Goal: Task Accomplishment & Management: Complete application form

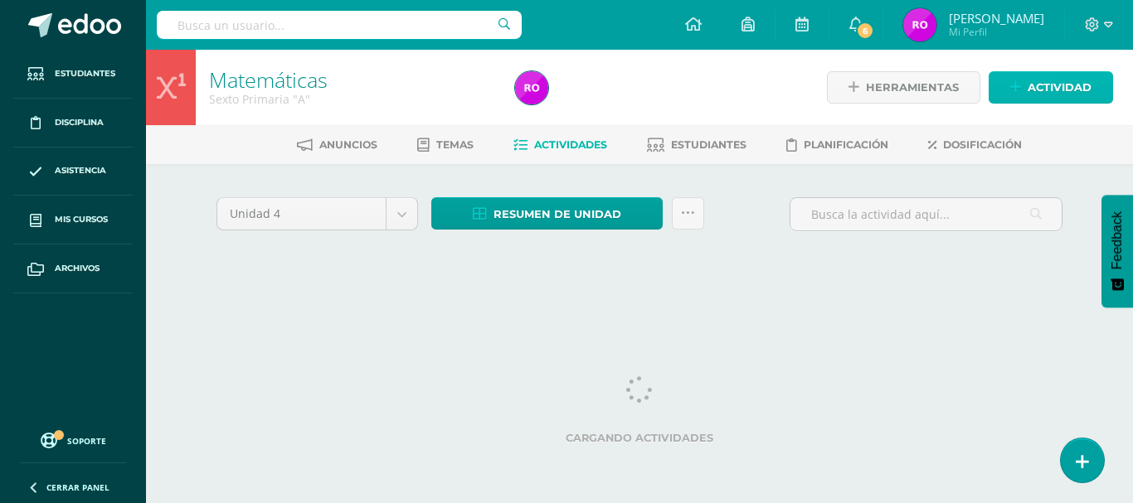
click at [1018, 80] on icon at bounding box center [1015, 87] width 11 height 14
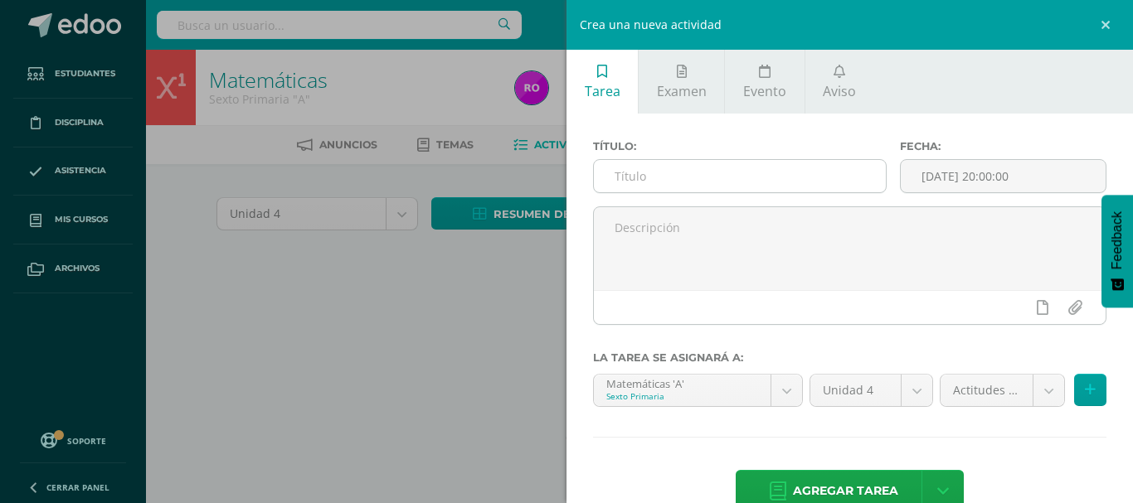
click at [738, 175] on input "text" at bounding box center [740, 176] width 292 height 32
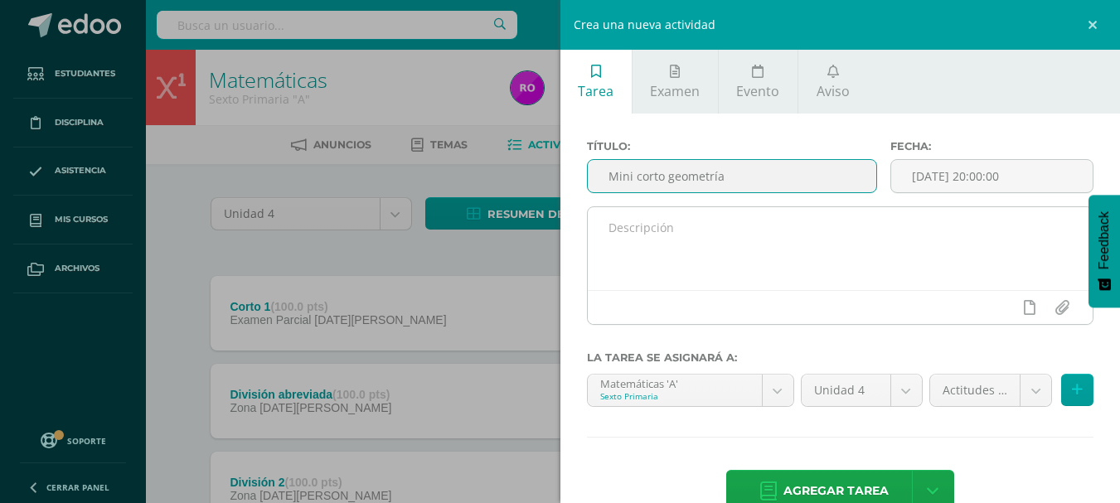
type input "Mini corto geometría"
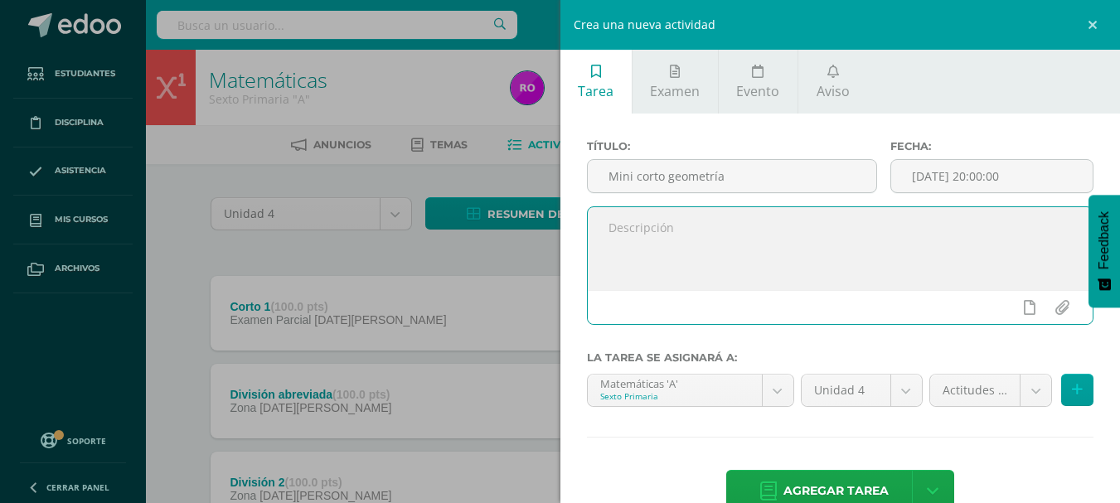
click at [786, 244] on textarea at bounding box center [841, 248] width 506 height 83
click at [941, 172] on input "[DATE] 20:00:00" at bounding box center [991, 176] width 201 height 32
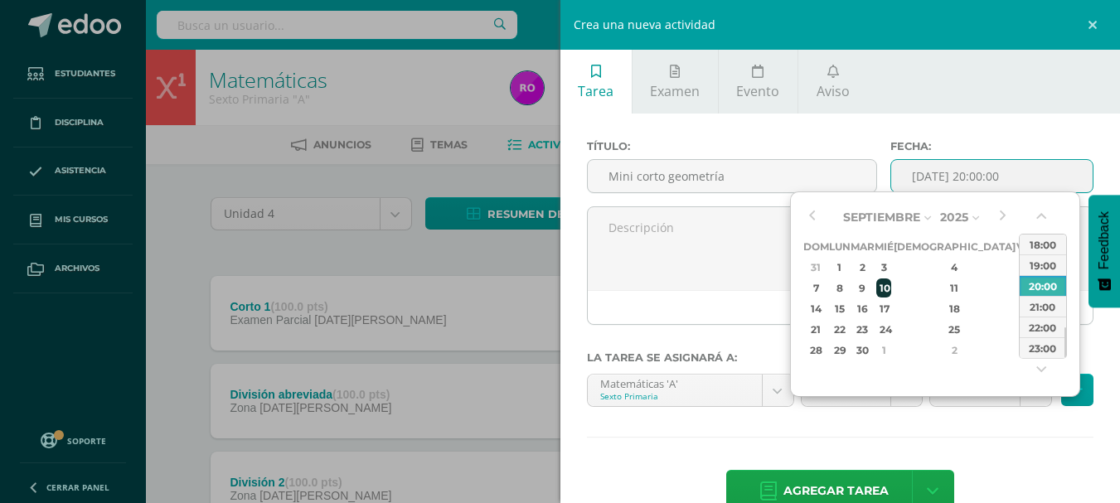
click at [891, 289] on div "10" at bounding box center [883, 288] width 15 height 19
type input "2025-09-10 20:00"
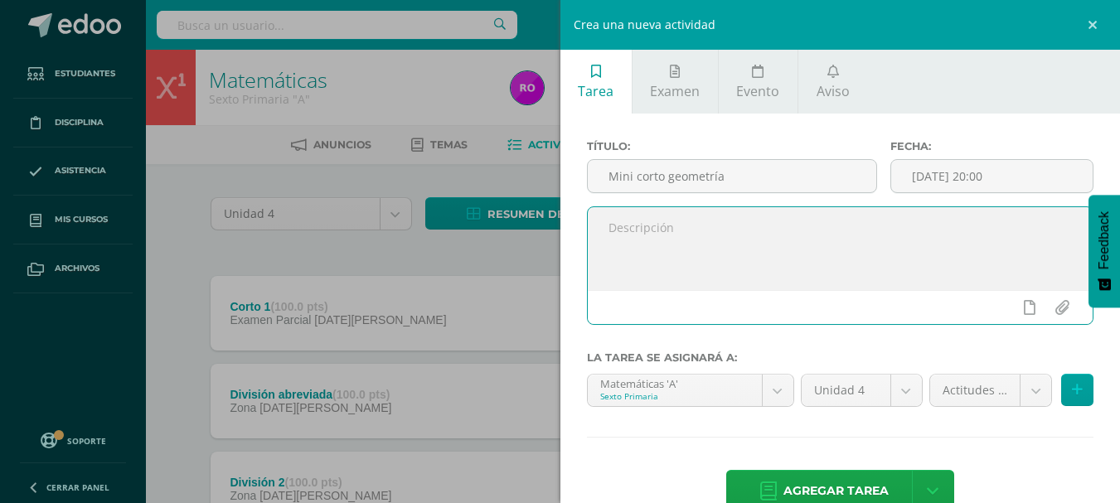
click at [718, 245] on textarea at bounding box center [841, 248] width 506 height 83
click at [763, 229] on textarea "mini corto sobre area, perimetro y volumen" at bounding box center [841, 248] width 506 height 83
click at [855, 230] on textarea "mini corto sobre area, perímetro y volumen" at bounding box center [841, 248] width 506 height 83
type textarea "mini corto sobre area, perímetro y volumen."
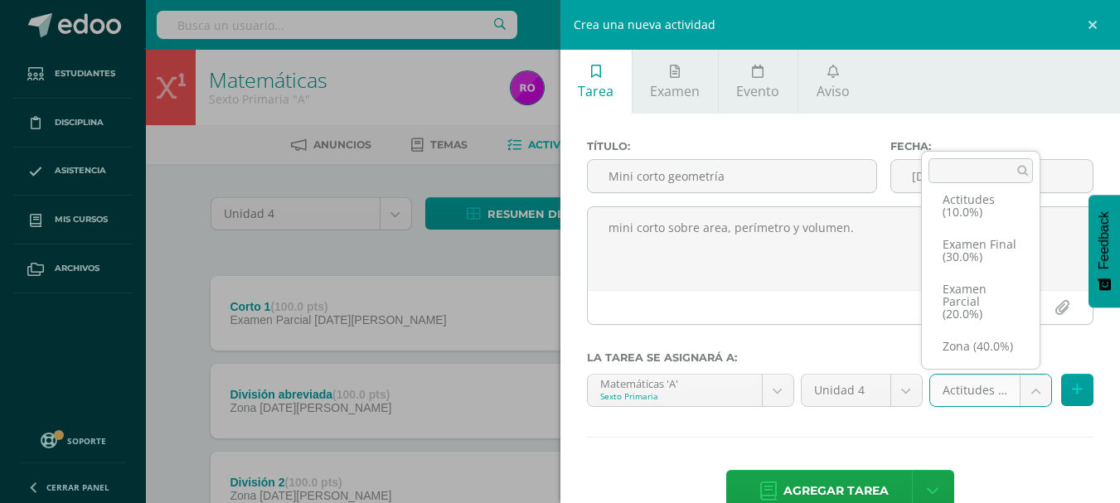
scroll to position [38, 0]
select select "171864"
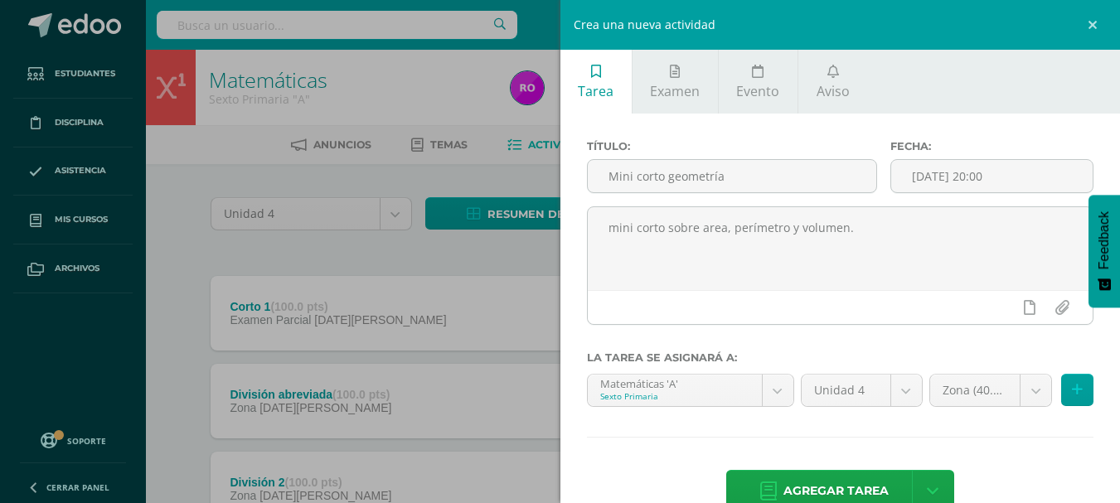
click at [1041, 451] on div "Título: Mini corto geometría Fecha: 2025-09-10 20:00 mini corto sobre area, per…" at bounding box center [841, 328] width 561 height 429
click at [887, 488] on link "Agregar tarea" at bounding box center [824, 491] width 196 height 42
